Goal: Task Accomplishment & Management: Use online tool/utility

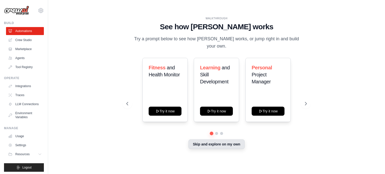
click at [196, 143] on button "Skip and explore on my own" at bounding box center [216, 145] width 56 height 10
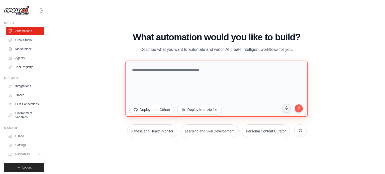
click at [143, 71] on textarea at bounding box center [216, 88] width 182 height 56
paste textarea "**********"
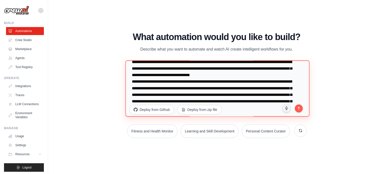
scroll to position [104, 0]
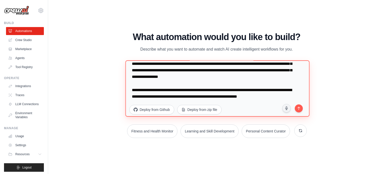
click at [283, 89] on textarea at bounding box center [217, 88] width 184 height 57
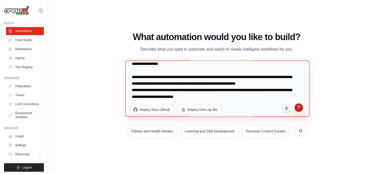
type textarea "**********"
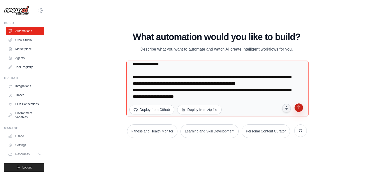
click at [298, 106] on icon "submit" at bounding box center [298, 108] width 5 height 5
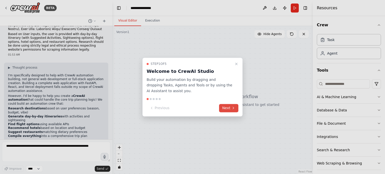
click at [226, 110] on button "Next" at bounding box center [228, 108] width 19 height 8
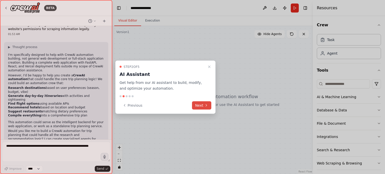
click at [203, 106] on button "Next" at bounding box center [201, 105] width 19 height 8
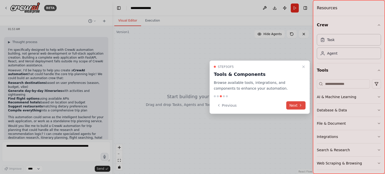
scroll to position [101, 0]
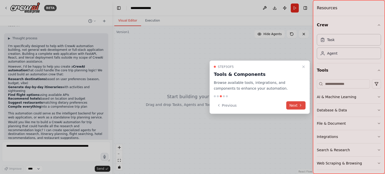
click at [294, 106] on button "Next" at bounding box center [295, 105] width 19 height 8
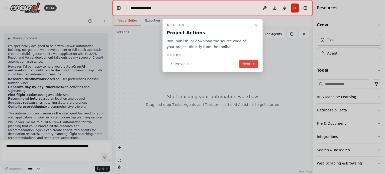
click at [244, 63] on button "Next" at bounding box center [248, 64] width 19 height 8
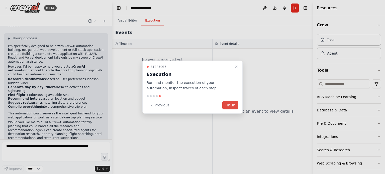
click at [235, 104] on button "Finish" at bounding box center [230, 105] width 16 height 8
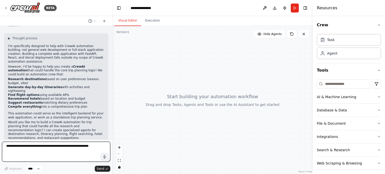
click at [45, 147] on textarea at bounding box center [56, 152] width 108 height 20
type textarea "*******"
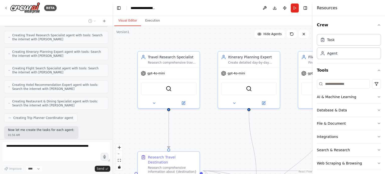
scroll to position [462, 0]
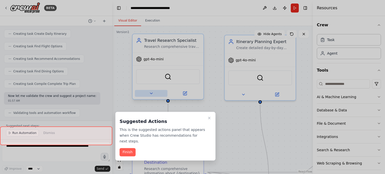
click at [152, 91] on div at bounding box center [192, 87] width 385 height 174
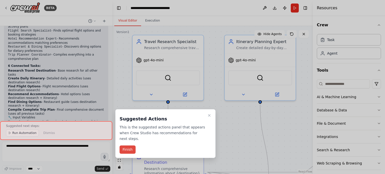
click at [131, 146] on button "Finish" at bounding box center [128, 150] width 16 height 8
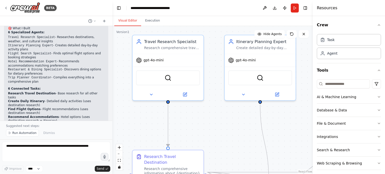
scroll to position [685, 0]
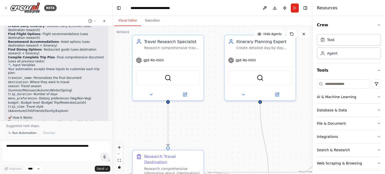
click at [33, 136] on button "Run Automation" at bounding box center [22, 133] width 33 height 7
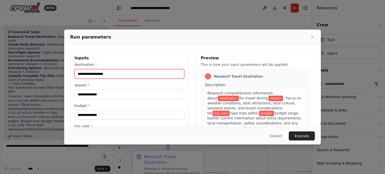
click at [105, 74] on input "destination *" at bounding box center [129, 74] width 110 height 10
type input "***"
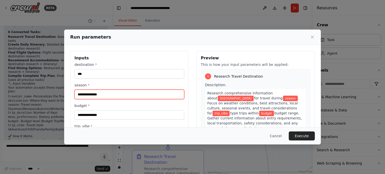
click at [112, 94] on input "season *" at bounding box center [129, 95] width 110 height 10
type input "*******"
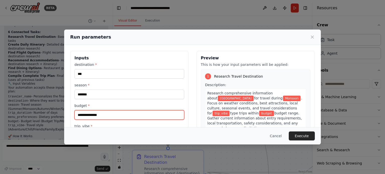
click at [104, 117] on input "budget *" at bounding box center [129, 115] width 110 height 10
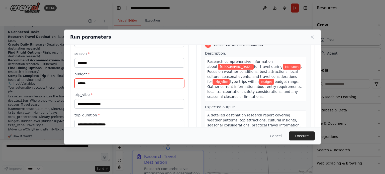
scroll to position [50, 0]
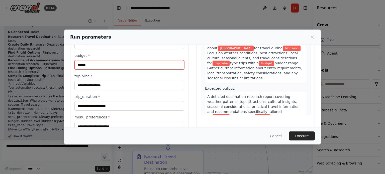
type input "******"
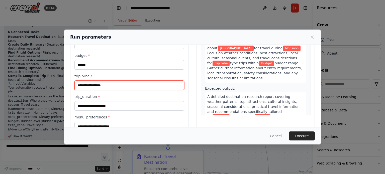
click at [103, 89] on input "trip_vibe *" at bounding box center [129, 86] width 110 height 10
type input "*******"
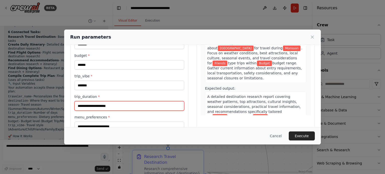
click at [96, 102] on input "trip_duration *" at bounding box center [129, 106] width 110 height 10
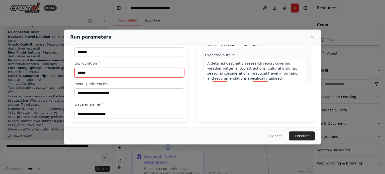
scroll to position [84, 0]
type input "******"
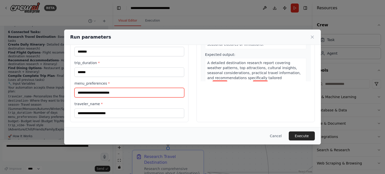
click at [97, 91] on input "menu_preferences *" at bounding box center [129, 93] width 110 height 10
type input "**********"
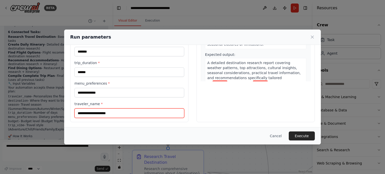
click at [101, 115] on input "traveler_name *" at bounding box center [129, 114] width 110 height 10
type input "****"
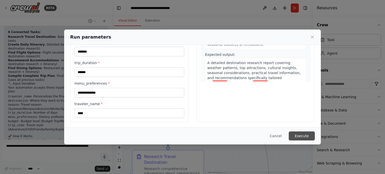
click at [307, 135] on button "Execute" at bounding box center [302, 136] width 26 height 9
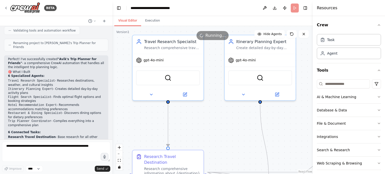
scroll to position [491, 0]
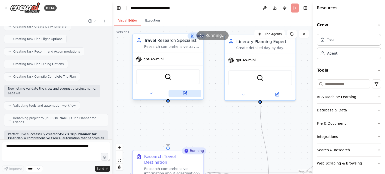
click at [185, 95] on icon at bounding box center [184, 93] width 5 height 5
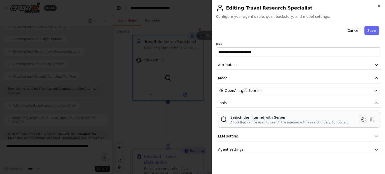
click at [362, 120] on icon at bounding box center [363, 119] width 4 height 5
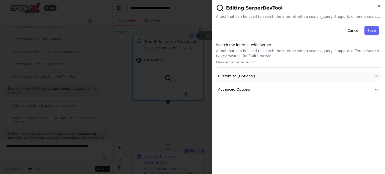
click at [249, 75] on span "Customize (Optional)" at bounding box center [236, 76] width 37 height 5
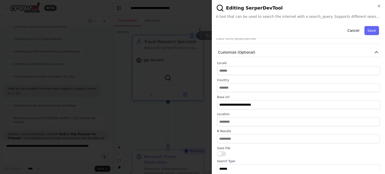
scroll to position [0, 0]
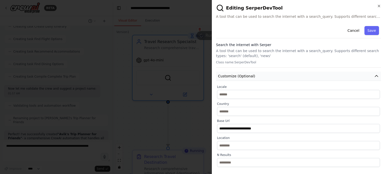
click at [248, 75] on span "Customize (Optional)" at bounding box center [236, 76] width 37 height 5
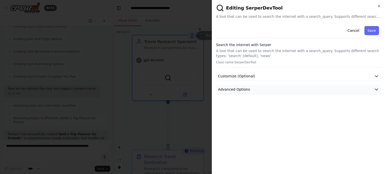
click at [243, 89] on span "Advanced Options" at bounding box center [234, 89] width 32 height 5
click at [379, 6] on icon "button" at bounding box center [379, 6] width 2 height 2
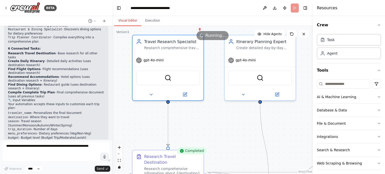
scroll to position [642, 0]
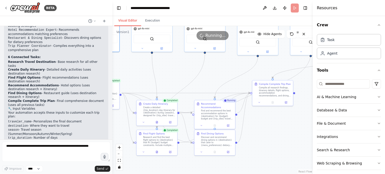
drag, startPoint x: 261, startPoint y: 102, endPoint x: 155, endPoint y: 63, distance: 112.9
click at [155, 63] on div ".deletable-edge-delete-btn { width: 20px; height: 20px; border: 0px solid #ffff…" at bounding box center [212, 100] width 201 height 148
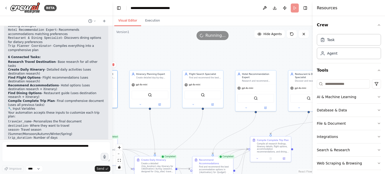
drag, startPoint x: 255, startPoint y: 71, endPoint x: 253, endPoint y: 127, distance: 56.2
click at [253, 127] on div ".deletable-edge-delete-btn { width: 20px; height: 20px; border: 0px solid #ffff…" at bounding box center [212, 100] width 201 height 148
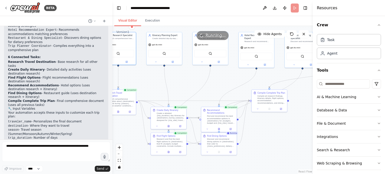
drag, startPoint x: 252, startPoint y: 126, endPoint x: 252, endPoint y: 82, distance: 43.9
click at [252, 82] on div ".deletable-edge-delete-btn { width: 20px; height: 20px; border: 0px solid #ffff…" at bounding box center [212, 100] width 201 height 148
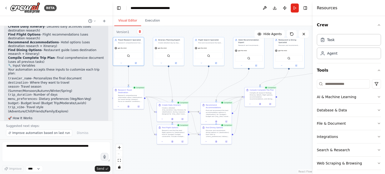
scroll to position [685, 0]
click at [151, 22] on button "Execution" at bounding box center [152, 21] width 23 height 11
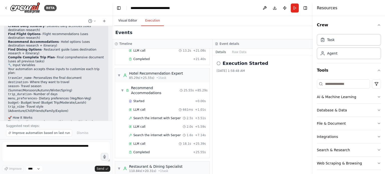
click at [128, 23] on button "Visual Editor" at bounding box center [127, 21] width 27 height 11
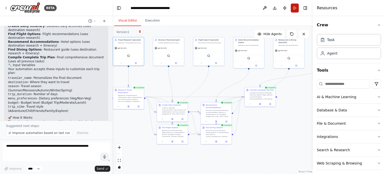
click at [295, 7] on button "Run" at bounding box center [295, 8] width 8 height 9
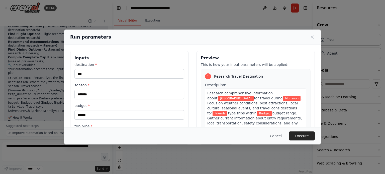
click at [279, 134] on button "Cancel" at bounding box center [276, 136] width 20 height 9
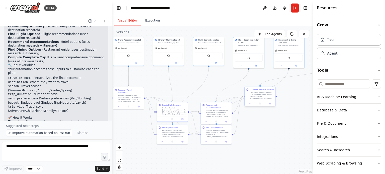
click at [265, 92] on div "Compile all research findings, itinerary details, flight options, accommodation…" at bounding box center [262, 95] width 24 height 8
click at [337, 160] on button "Web Scraping & Browsing" at bounding box center [349, 163] width 64 height 13
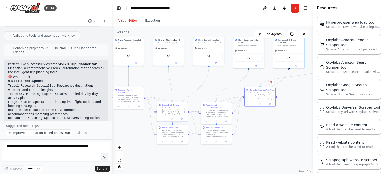
scroll to position [535, 0]
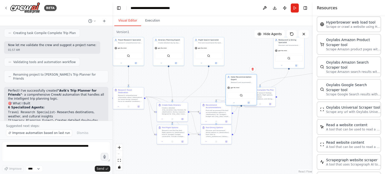
drag, startPoint x: 246, startPoint y: 45, endPoint x: 238, endPoint y: 82, distance: 38.8
click at [238, 82] on div "Research and recommend accommodations in {destination} that match {budget} budg…" at bounding box center [243, 82] width 24 height 2
click at [253, 68] on icon at bounding box center [252, 69] width 3 height 3
click at [235, 70] on button "Confirm" at bounding box center [239, 69] width 18 height 6
click at [219, 41] on div "Find and recommend the best flight options to {destination} that match {budget}…" at bounding box center [210, 42] width 24 height 2
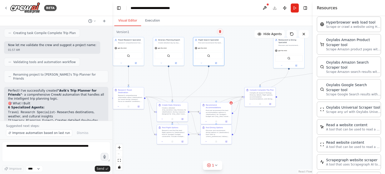
click at [219, 33] on icon at bounding box center [220, 31] width 3 height 3
click at [205, 33] on button "Confirm" at bounding box center [206, 32] width 18 height 6
click at [266, 8] on button at bounding box center [265, 8] width 8 height 9
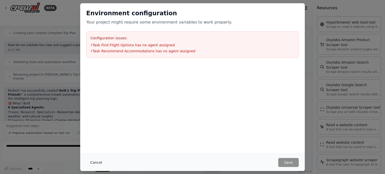
click at [93, 163] on button "Cancel" at bounding box center [96, 162] width 20 height 9
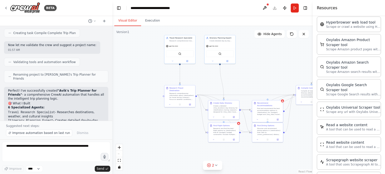
drag, startPoint x: 141, startPoint y: 141, endPoint x: 192, endPoint y: 139, distance: 51.4
click at [192, 139] on div ".deletable-edge-delete-btn { width: 20px; height: 20px; border: 0px solid #ffff…" at bounding box center [212, 100] width 201 height 148
click at [228, 130] on div "Research and find the best flight options to {destination} that fit {budget} bu…" at bounding box center [225, 131] width 24 height 8
click at [235, 118] on icon at bounding box center [235, 117] width 2 height 3
click at [220, 119] on button "Confirm" at bounding box center [221, 118] width 18 height 6
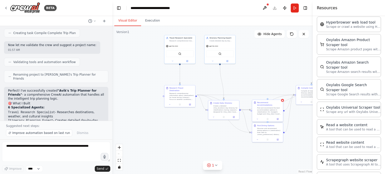
click at [271, 107] on div "Find and recommend the best accommodation options in {destination} for {budget}…" at bounding box center [269, 111] width 24 height 8
click at [279, 94] on icon at bounding box center [279, 95] width 2 height 3
click at [267, 94] on button "Confirm" at bounding box center [265, 95] width 18 height 6
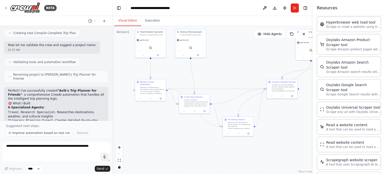
drag, startPoint x: 267, startPoint y: 60, endPoint x: 238, endPoint y: 54, distance: 29.9
click at [238, 54] on div ".deletable-edge-delete-btn { width: 20px; height: 20px; border: 0px solid #ffff…" at bounding box center [212, 100] width 201 height 148
click at [306, 8] on button "Toggle Right Sidebar" at bounding box center [305, 8] width 7 height 7
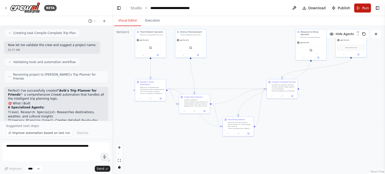
click at [360, 6] on button "Run" at bounding box center [362, 8] width 17 height 9
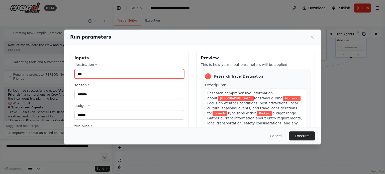
click at [79, 71] on input "***" at bounding box center [129, 74] width 110 height 10
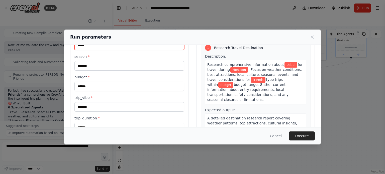
scroll to position [75, 0]
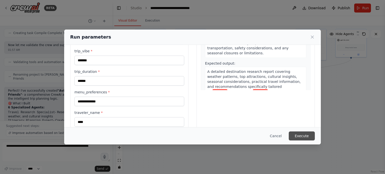
type input "*****"
click at [305, 137] on button "Execute" at bounding box center [302, 136] width 26 height 9
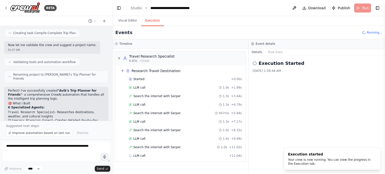
click at [147, 18] on button "Execution" at bounding box center [152, 21] width 23 height 11
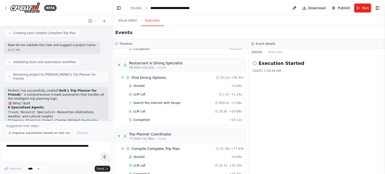
scroll to position [195, 0]
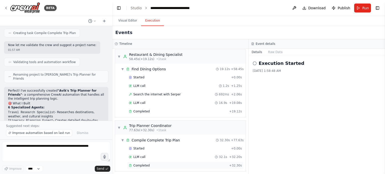
click at [140, 164] on span "Completed" at bounding box center [141, 166] width 16 height 4
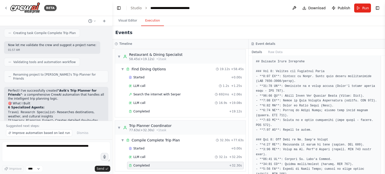
scroll to position [180, 0]
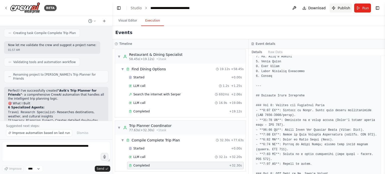
click at [338, 9] on button "Publish" at bounding box center [341, 8] width 23 height 9
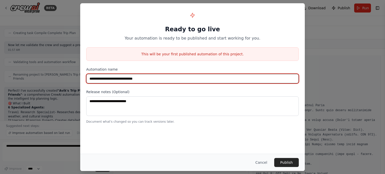
click at [145, 81] on input "**********" at bounding box center [192, 79] width 213 height 10
type input "**********"
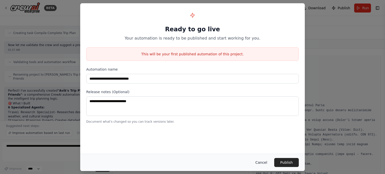
click at [261, 160] on button "Cancel" at bounding box center [261, 162] width 20 height 9
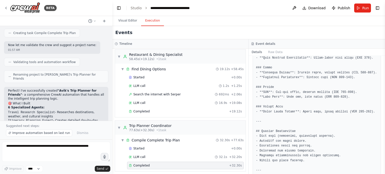
scroll to position [632, 0]
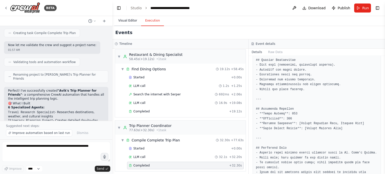
click at [125, 21] on button "Visual Editor" at bounding box center [127, 21] width 27 height 11
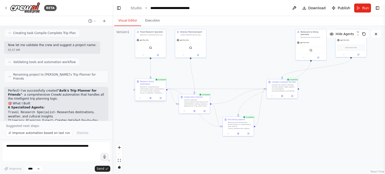
click at [149, 86] on div "Research comprehensive information about {destination} for travel during {seaso…" at bounding box center [152, 90] width 24 height 8
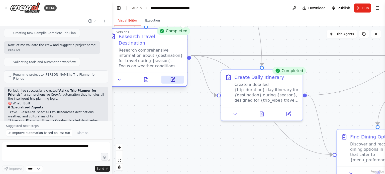
click at [174, 77] on icon at bounding box center [173, 78] width 3 height 3
click at [173, 78] on icon at bounding box center [173, 80] width 4 height 4
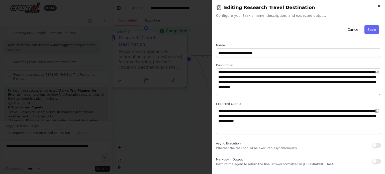
click at [378, 6] on icon "button" at bounding box center [379, 6] width 4 height 4
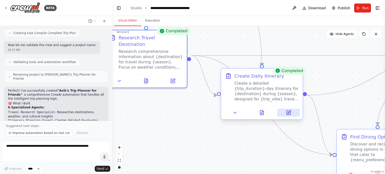
click at [288, 115] on icon at bounding box center [288, 112] width 5 height 5
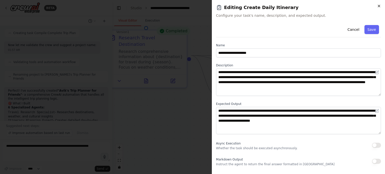
click at [380, 4] on icon "button" at bounding box center [379, 6] width 4 height 4
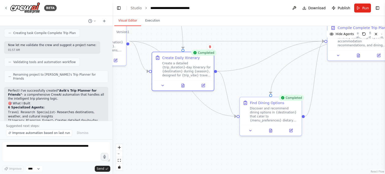
drag, startPoint x: 359, startPoint y: 102, endPoint x: 262, endPoint y: 77, distance: 99.7
click at [262, 77] on div ".deletable-edge-delete-btn { width: 20px; height: 20px; border: 0px solid #ffff…" at bounding box center [248, 100] width 273 height 148
click at [291, 132] on button at bounding box center [290, 130] width 17 height 6
click at [292, 129] on icon at bounding box center [291, 130] width 4 height 4
click at [238, 140] on div ".deletable-edge-delete-btn { width: 20px; height: 20px; border: 0px solid #ffff…" at bounding box center [248, 100] width 273 height 148
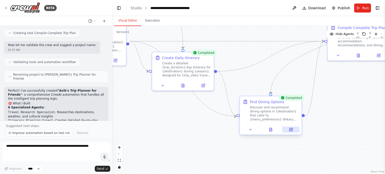
click at [289, 131] on icon at bounding box center [291, 130] width 4 height 4
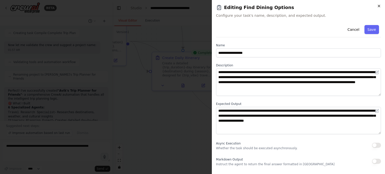
click at [378, 6] on icon "button" at bounding box center [379, 6] width 2 height 2
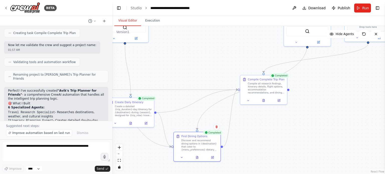
drag, startPoint x: 350, startPoint y: 86, endPoint x: 298, endPoint y: 124, distance: 64.1
click at [298, 124] on div ".deletable-edge-delete-btn { width: 20px; height: 20px; border: 0px solid #ffff…" at bounding box center [248, 100] width 273 height 148
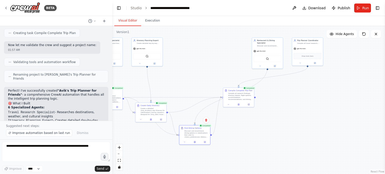
drag, startPoint x: 316, startPoint y: 126, endPoint x: 252, endPoint y: 122, distance: 63.5
click at [252, 122] on div ".deletable-edge-delete-btn { width: 20px; height: 20px; border: 0px solid #ffff…" at bounding box center [248, 100] width 273 height 148
click at [378, 8] on button "Toggle Right Sidebar" at bounding box center [377, 8] width 7 height 7
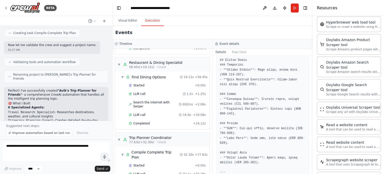
click at [150, 23] on button "Execution" at bounding box center [152, 21] width 23 height 11
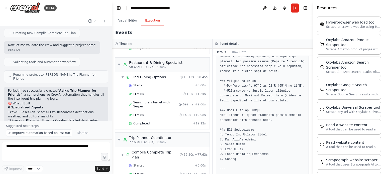
scroll to position [0, 0]
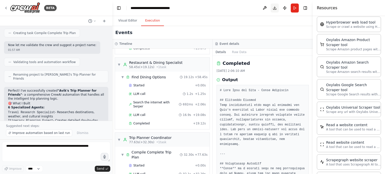
click at [275, 7] on button "Download" at bounding box center [275, 8] width 8 height 9
click at [269, 34] on div "Events" at bounding box center [212, 32] width 201 height 13
click at [283, 9] on button "Publish" at bounding box center [285, 8] width 8 height 9
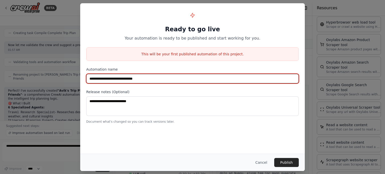
click at [142, 80] on input "**********" at bounding box center [192, 79] width 213 height 10
type input "**********"
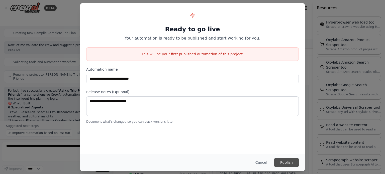
click at [293, 166] on button "Publish" at bounding box center [286, 162] width 25 height 9
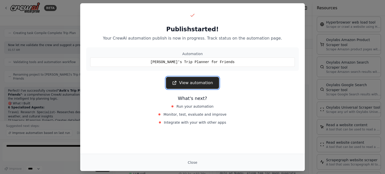
click at [204, 82] on link "View automation" at bounding box center [192, 83] width 53 height 12
click at [192, 163] on button "Close" at bounding box center [193, 162] width 18 height 9
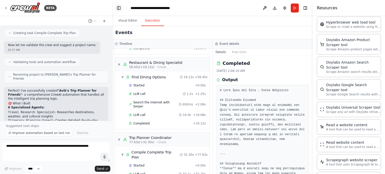
click at [118, 9] on button "Toggle Left Sidebar" at bounding box center [118, 8] width 7 height 7
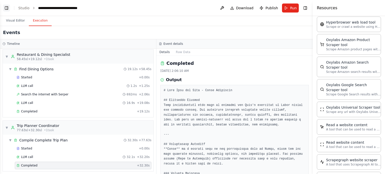
click at [4, 10] on button "Toggle Left Sidebar" at bounding box center [6, 8] width 7 height 7
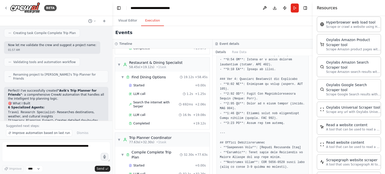
scroll to position [501, 0]
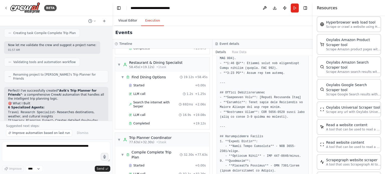
click at [132, 20] on button "Visual Editor" at bounding box center [127, 21] width 27 height 11
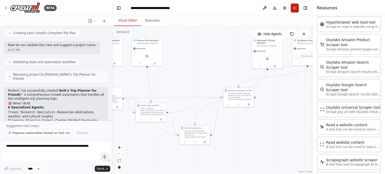
click at [293, 8] on button "Run" at bounding box center [295, 8] width 8 height 9
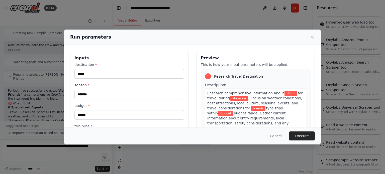
scroll to position [25, 0]
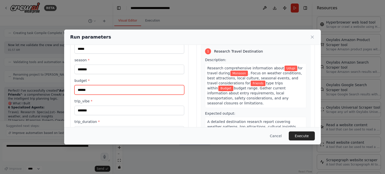
drag, startPoint x: 107, startPoint y: 93, endPoint x: 66, endPoint y: 91, distance: 41.1
click at [66, 91] on div "**********" at bounding box center [192, 103] width 257 height 167
drag, startPoint x: 105, startPoint y: 91, endPoint x: 72, endPoint y: 91, distance: 33.1
click at [72, 91] on div "**********" at bounding box center [129, 103] width 118 height 155
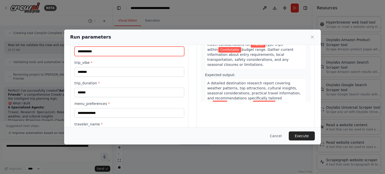
scroll to position [75, 0]
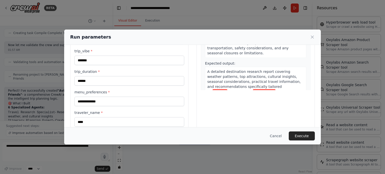
type input "**********"
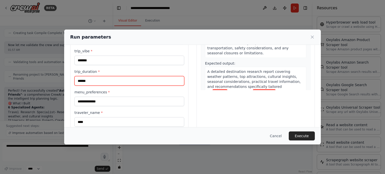
drag, startPoint x: 79, startPoint y: 81, endPoint x: 74, endPoint y: 81, distance: 5.0
click at [74, 81] on input "******" at bounding box center [129, 81] width 110 height 10
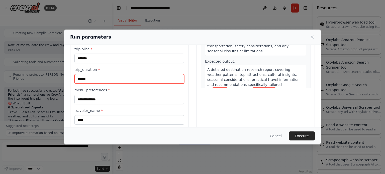
scroll to position [84, 0]
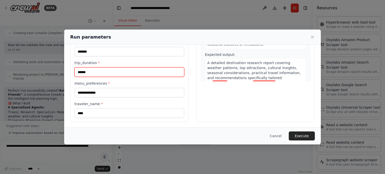
type input "******"
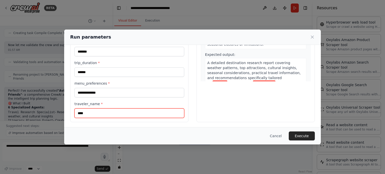
click at [128, 113] on input "****" at bounding box center [129, 114] width 110 height 10
type input "**********"
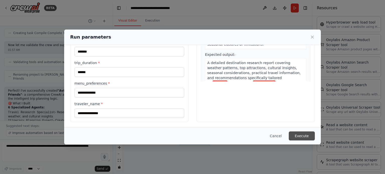
click at [310, 135] on button "Execute" at bounding box center [302, 136] width 26 height 9
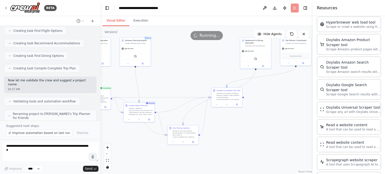
scroll to position [574, 0]
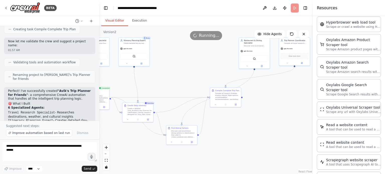
drag, startPoint x: 112, startPoint y: 48, endPoint x: 99, endPoint y: 47, distance: 12.8
click at [99, 47] on div "BETA Based on User inputs, the user is provided with day-by-day itinerary (with…" at bounding box center [192, 87] width 385 height 174
click at [139, 20] on button "Execution" at bounding box center [139, 21] width 23 height 11
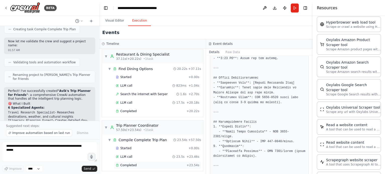
click at [130, 164] on span "Completed" at bounding box center [128, 165] width 16 height 4
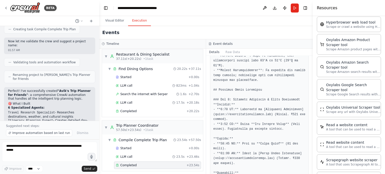
scroll to position [150, 0]
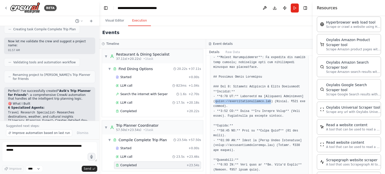
drag, startPoint x: 266, startPoint y: 97, endPoint x: 215, endPoint y: 98, distance: 51.1
copy pre "https://woodlandsrestaurant.com"
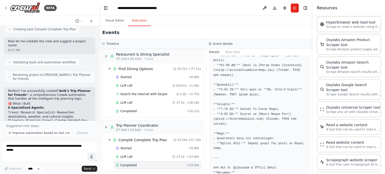
scroll to position [251, 0]
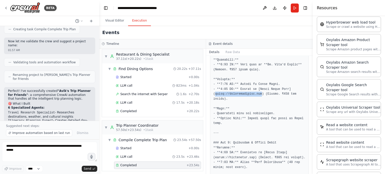
drag, startPoint x: 258, startPoint y: 88, endPoint x: 215, endPoint y: 90, distance: 43.1
copy pre "https://hoteludupipark.com"
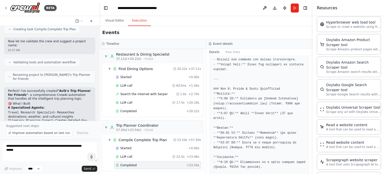
scroll to position [551, 0]
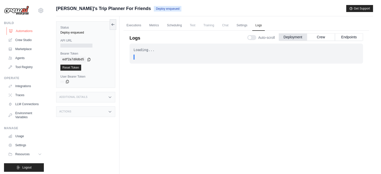
click at [30, 31] on link "Automations" at bounding box center [26, 31] width 38 height 8
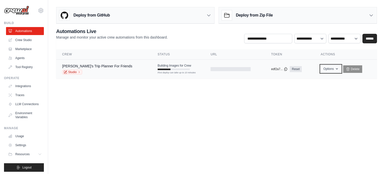
click at [325, 68] on button "Options" at bounding box center [331, 69] width 20 height 8
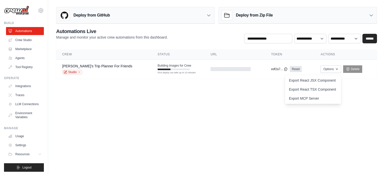
click at [246, 102] on body "[PERSON_NAME][DOMAIN_NAME][EMAIL_ADDRESS][DOMAIN_NAME] Settings Build Automatio…" at bounding box center [192, 87] width 385 height 174
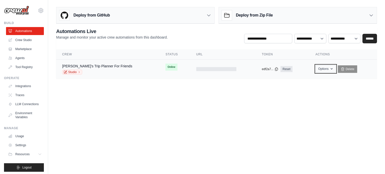
click at [321, 68] on button "Options" at bounding box center [326, 69] width 20 height 8
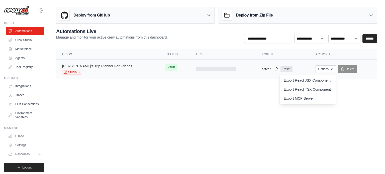
click at [101, 66] on link "[PERSON_NAME]'s Trip Planner For Friends" at bounding box center [97, 66] width 70 height 4
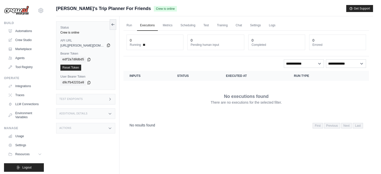
click at [108, 46] on icon at bounding box center [109, 45] width 4 height 4
click at [130, 26] on link "Run" at bounding box center [130, 25] width 12 height 11
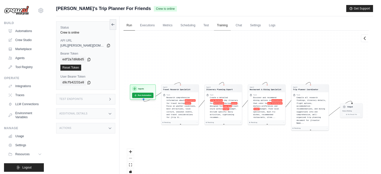
click at [229, 26] on link "Training" at bounding box center [222, 25] width 17 height 11
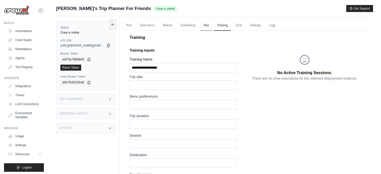
click at [205, 25] on link "Test" at bounding box center [207, 25] width 12 height 11
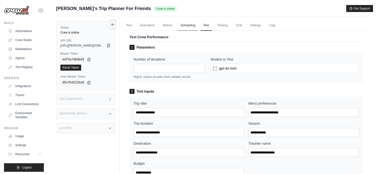
click at [192, 25] on link "Scheduling" at bounding box center [187, 25] width 21 height 11
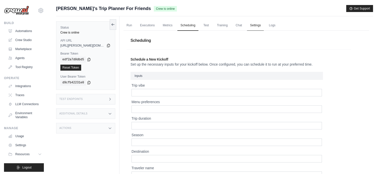
click at [256, 26] on link "Settings" at bounding box center [255, 25] width 17 height 11
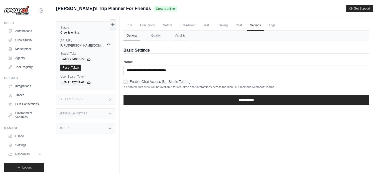
click at [109, 46] on icon at bounding box center [109, 45] width 4 height 4
click at [148, 27] on link "Executions" at bounding box center [147, 25] width 21 height 11
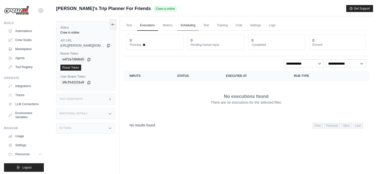
click at [192, 27] on link "Scheduling" at bounding box center [187, 25] width 21 height 11
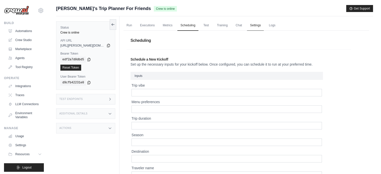
click at [257, 24] on link "Settings" at bounding box center [255, 25] width 17 height 11
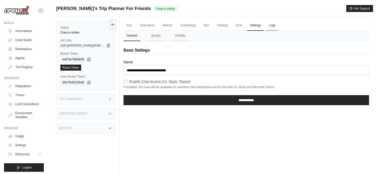
click at [273, 24] on link "Logs" at bounding box center [272, 25] width 13 height 11
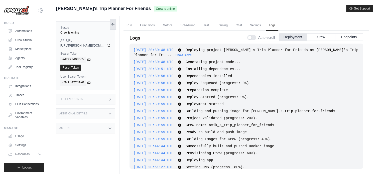
click at [115, 24] on icon at bounding box center [113, 24] width 4 height 4
